Goal: Communication & Community: Share content

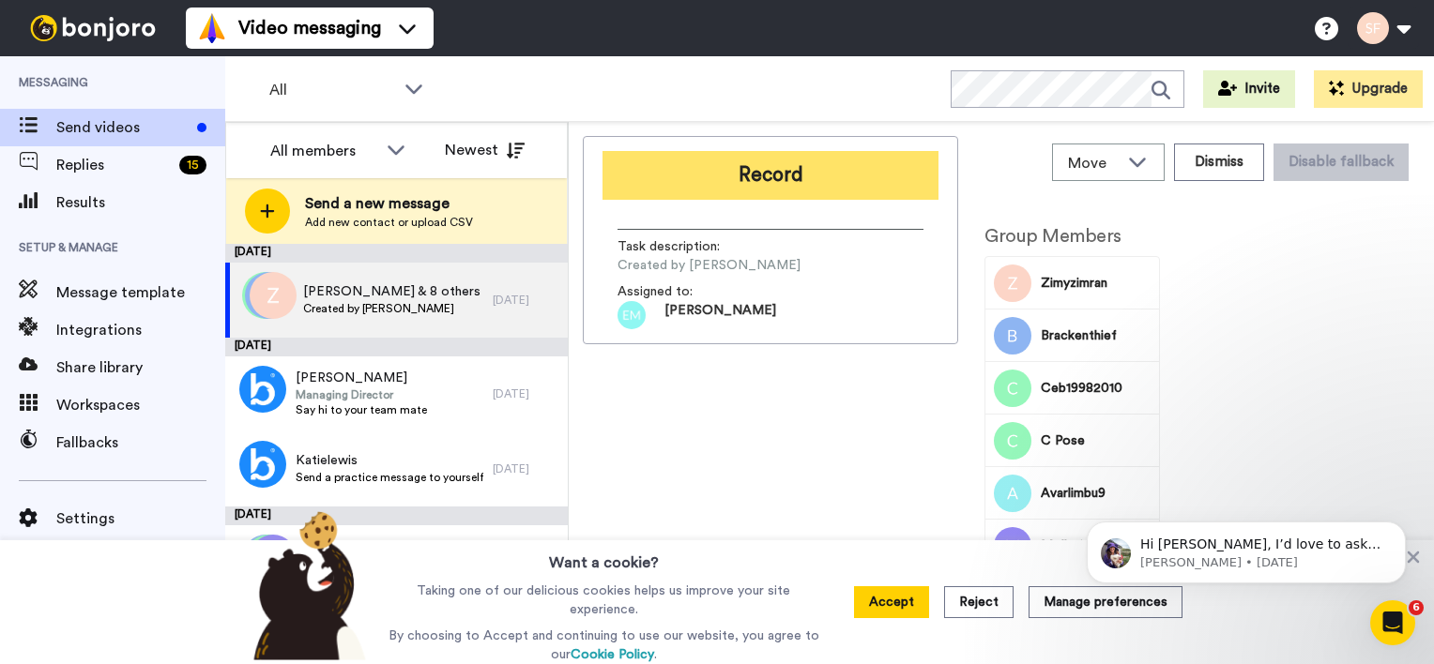
click at [740, 179] on button "Record" at bounding box center [770, 175] width 336 height 49
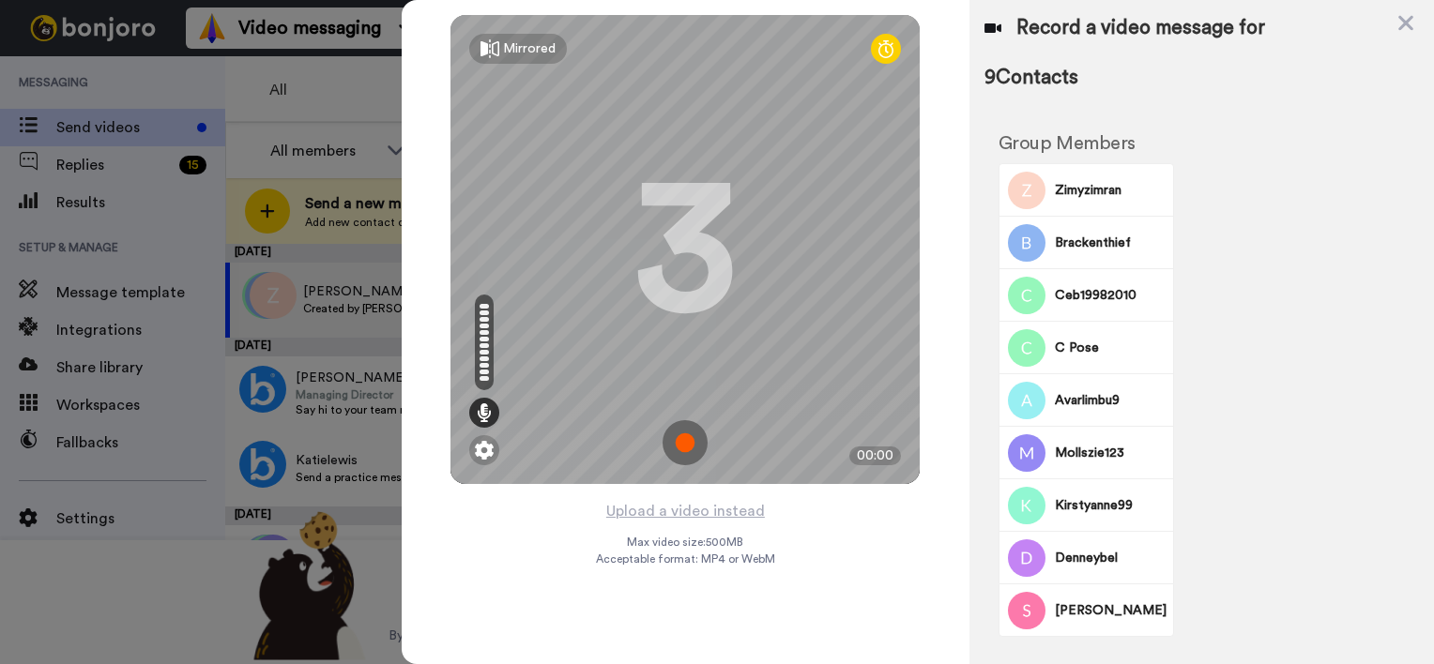
click at [684, 450] on img at bounding box center [684, 442] width 45 height 45
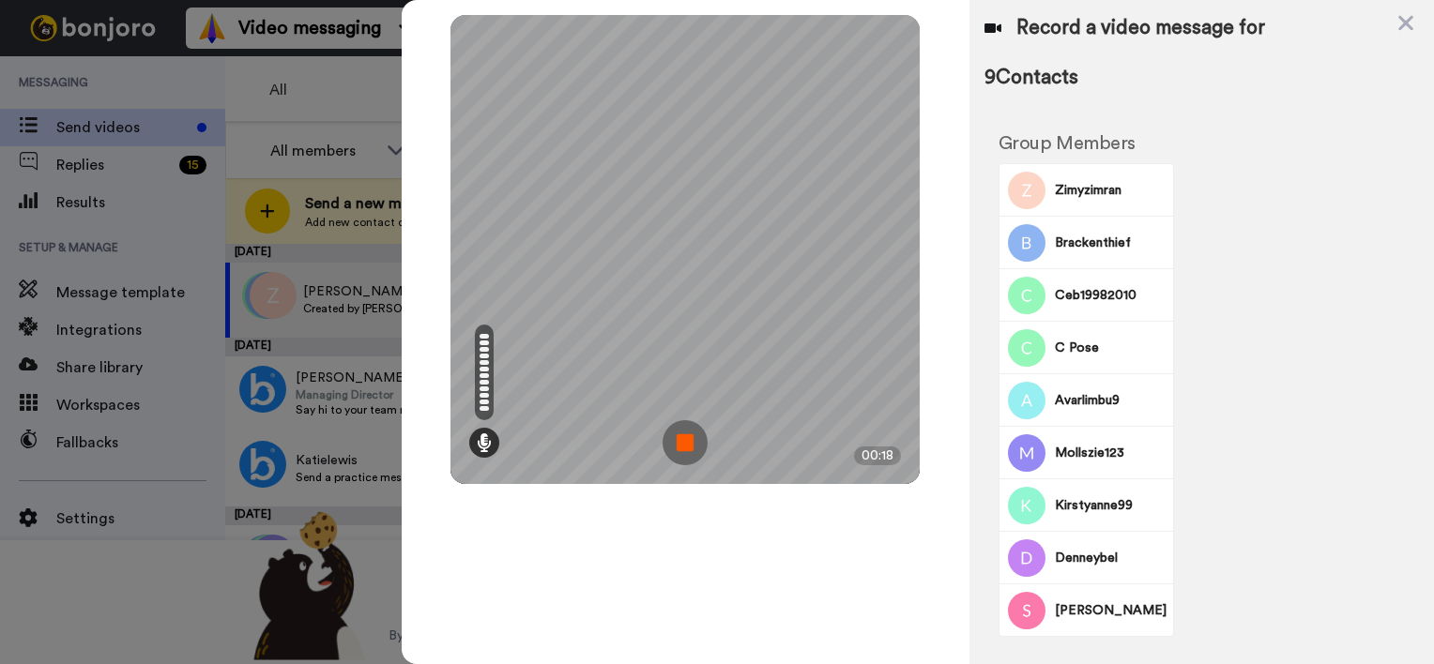
click at [680, 443] on img at bounding box center [684, 442] width 45 height 45
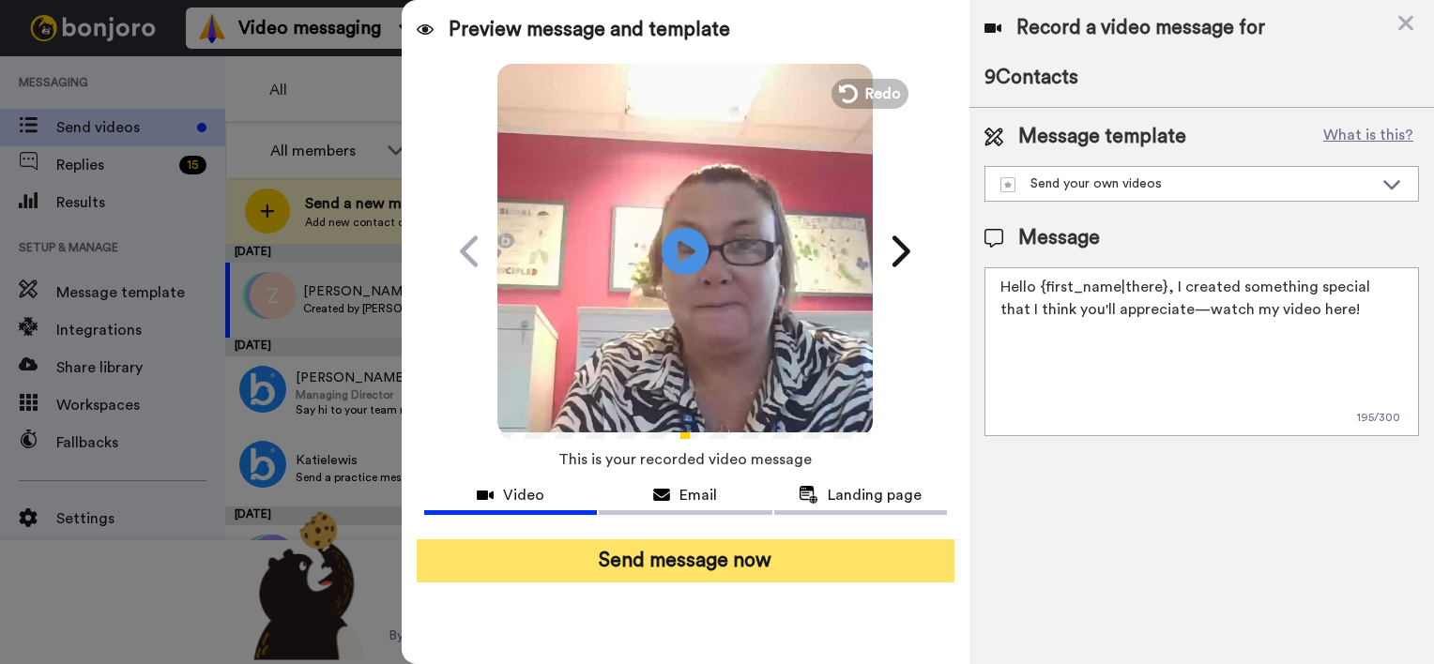
click at [684, 567] on button "Send message now" at bounding box center [686, 561] width 538 height 43
